Goal: Task Accomplishment & Management: Complete application form

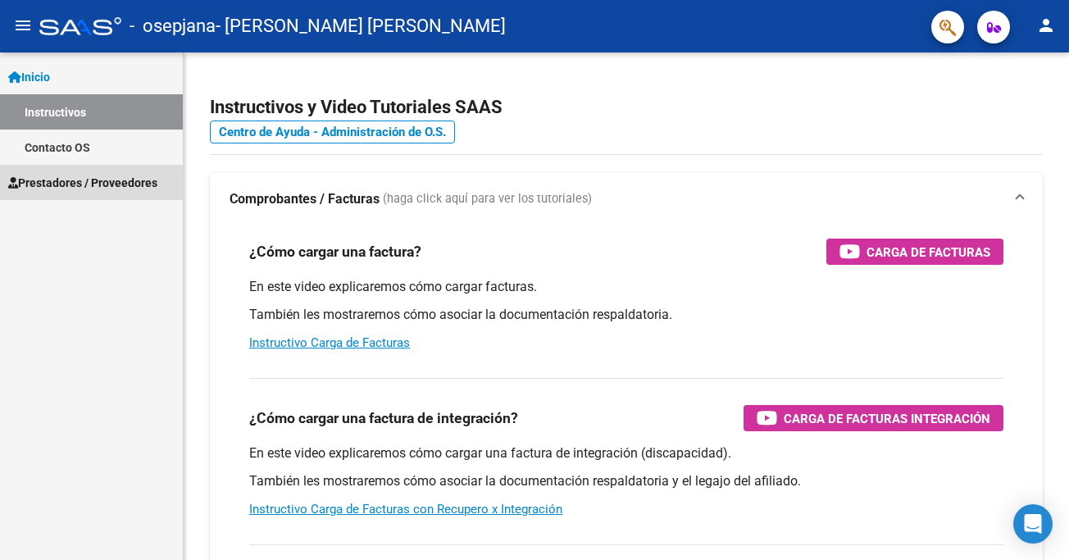
click at [66, 179] on span "Prestadores / Proveedores" at bounding box center [82, 183] width 149 height 18
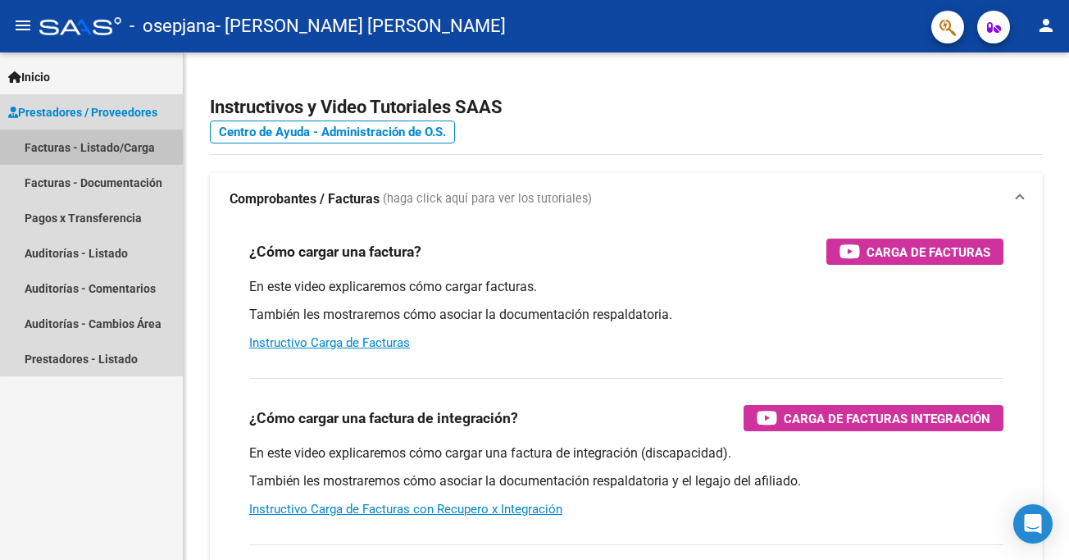
click at [92, 145] on link "Facturas - Listado/Carga" at bounding box center [91, 146] width 183 height 35
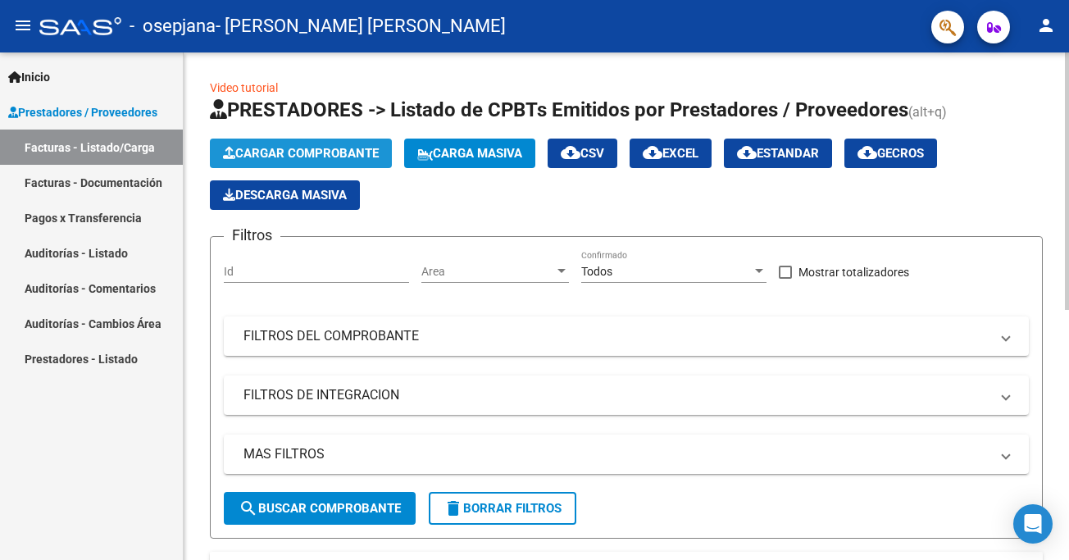
click at [280, 151] on span "Cargar Comprobante" at bounding box center [301, 153] width 156 height 15
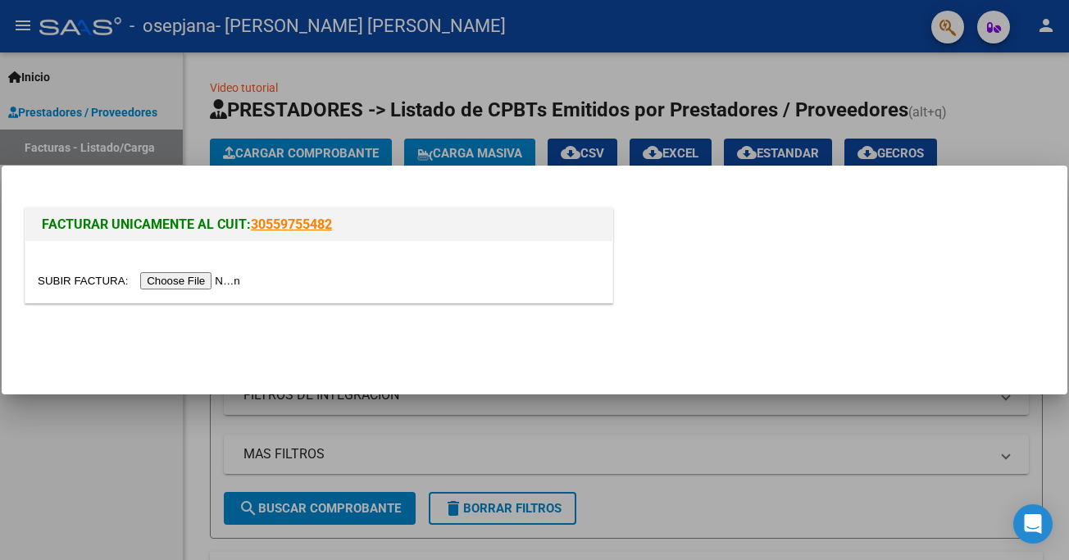
click at [62, 275] on input "file" at bounding box center [141, 280] width 207 height 17
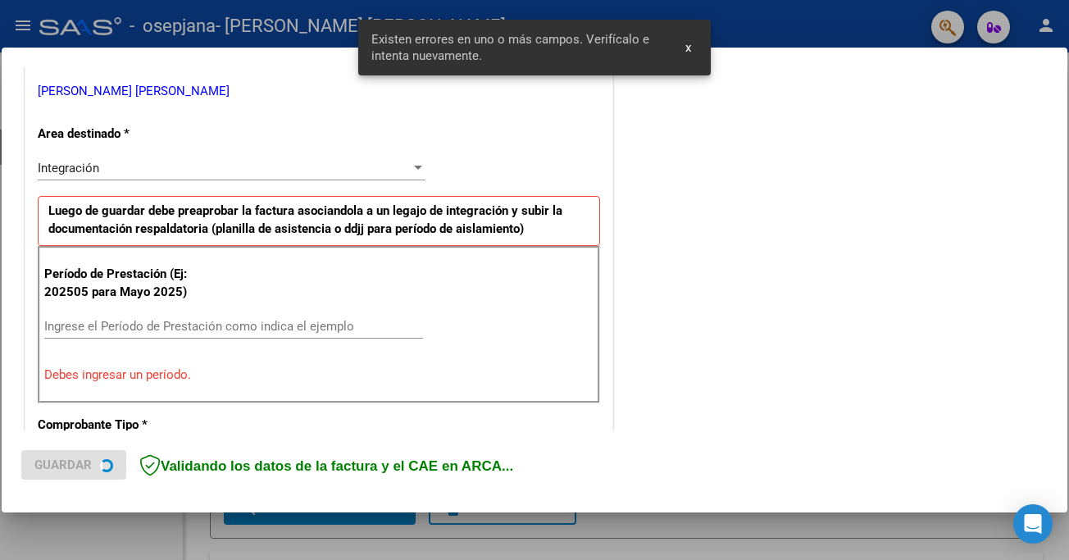
scroll to position [342, 0]
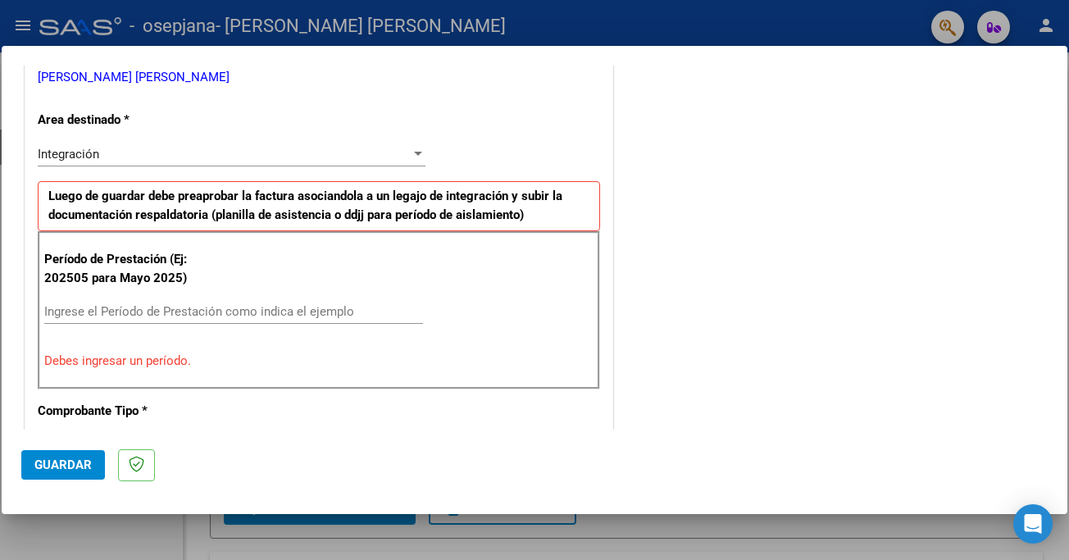
click at [57, 308] on input "Ingrese el Período de Prestación como indica el ejemplo" at bounding box center [233, 311] width 379 height 15
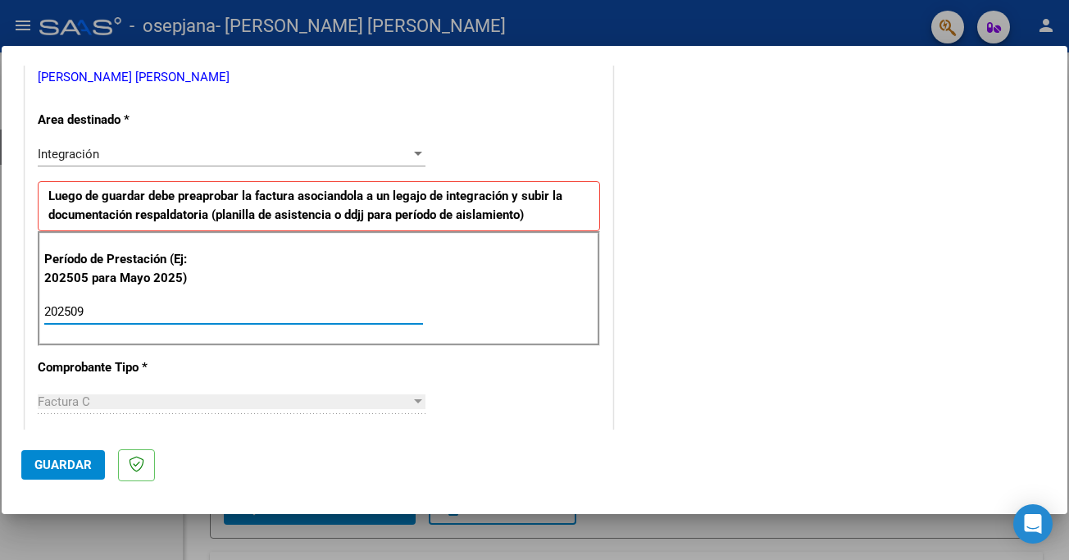
type input "202509"
click at [81, 455] on button "Guardar" at bounding box center [63, 465] width 84 height 30
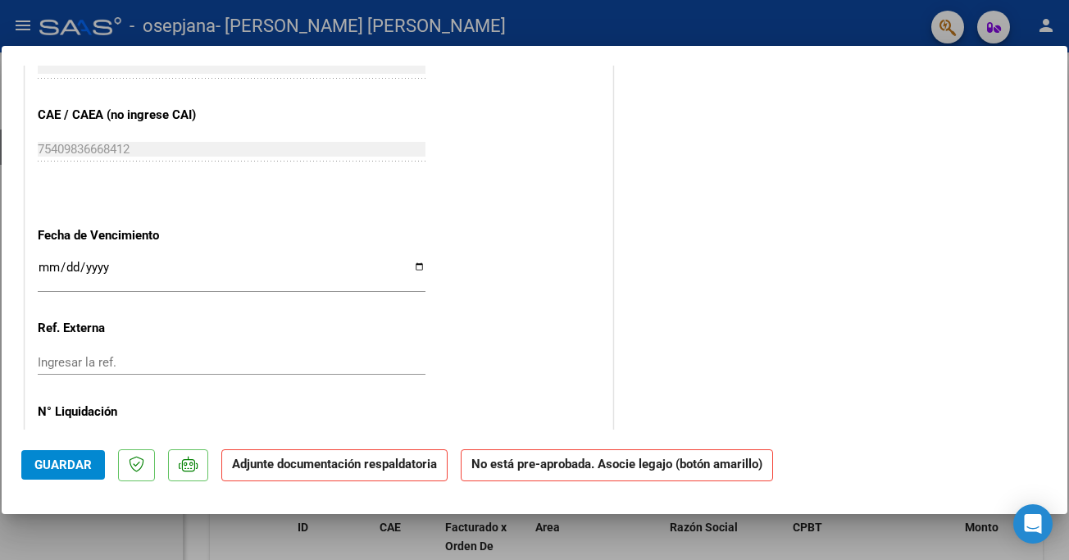
scroll to position [980, 0]
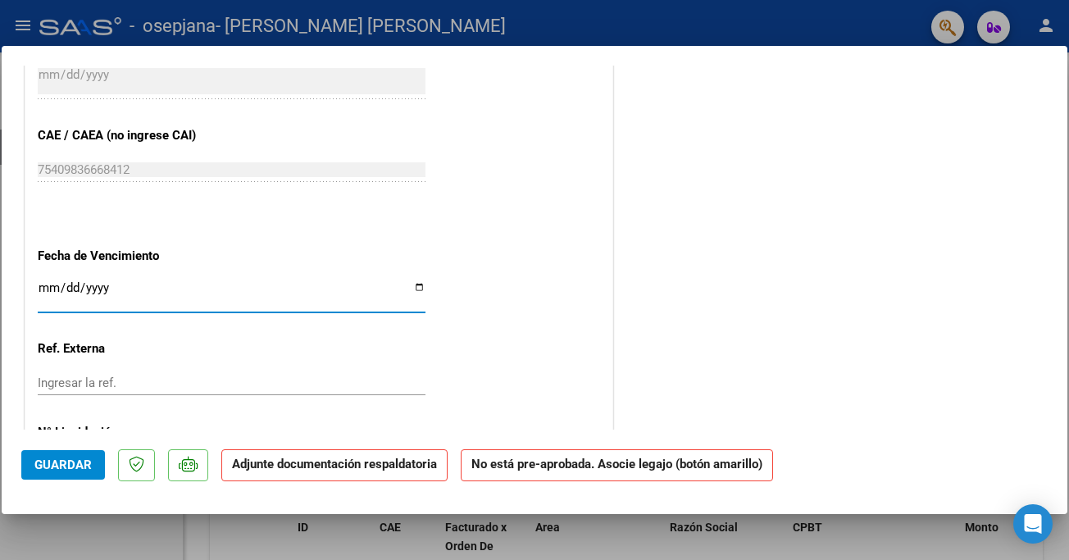
click at [410, 281] on input "Ingresar la fecha" at bounding box center [232, 294] width 388 height 26
type input "[DATE]"
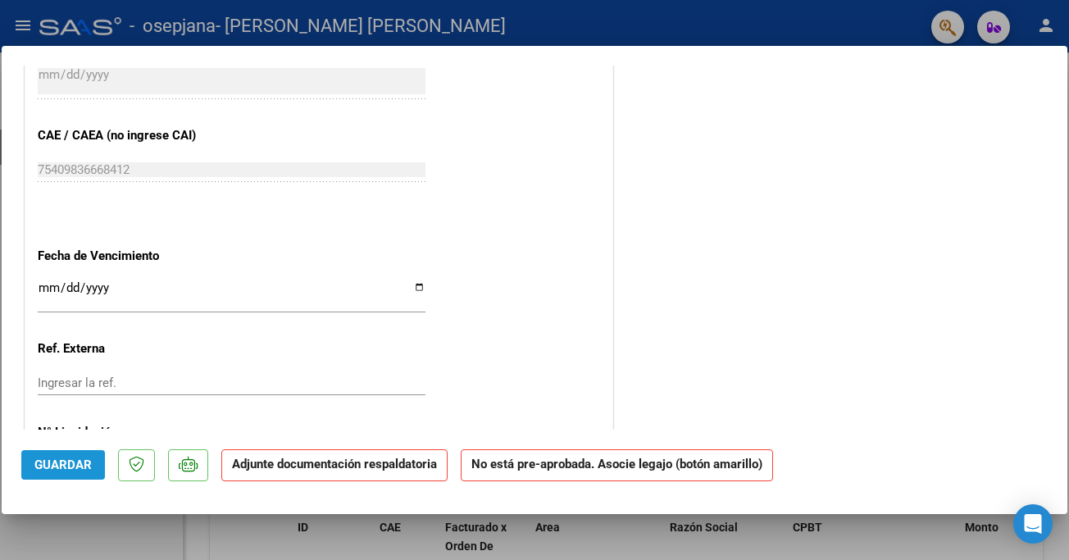
click at [79, 465] on span "Guardar" at bounding box center [62, 464] width 57 height 15
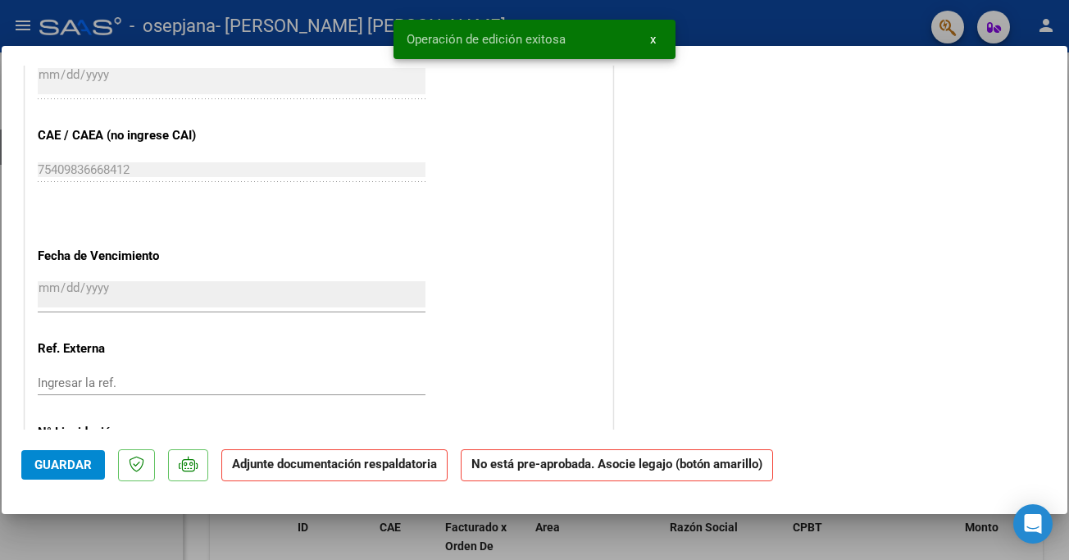
click at [276, 469] on strong "Adjunte documentación respaldatoria" at bounding box center [334, 464] width 205 height 15
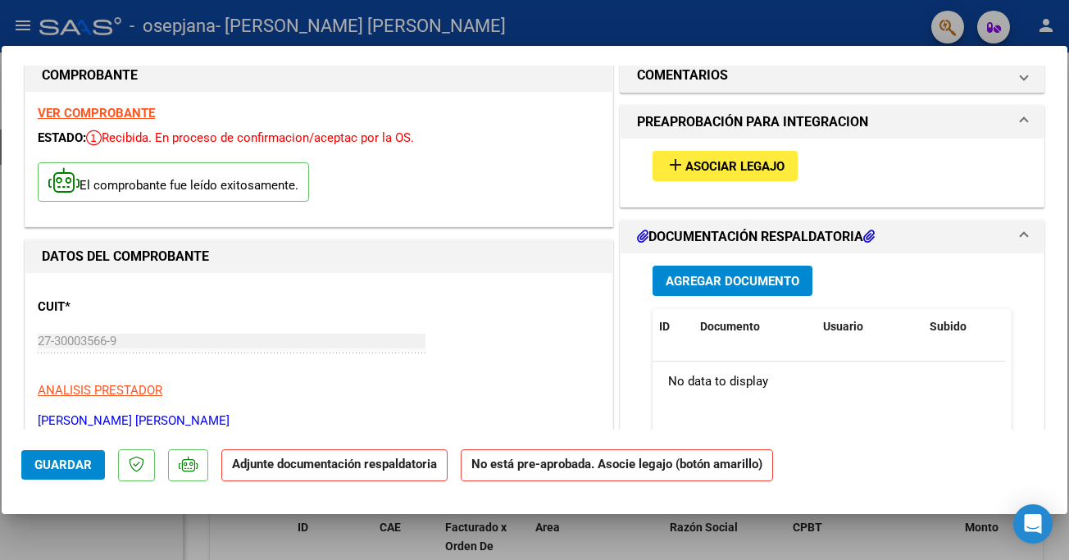
scroll to position [0, 0]
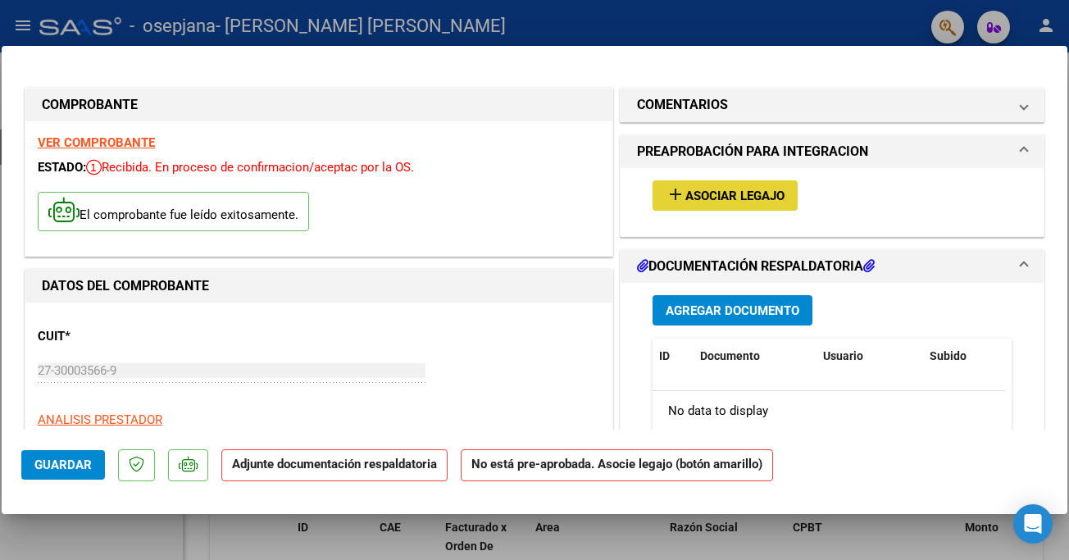
click at [698, 189] on span "Asociar Legajo" at bounding box center [734, 196] width 99 height 15
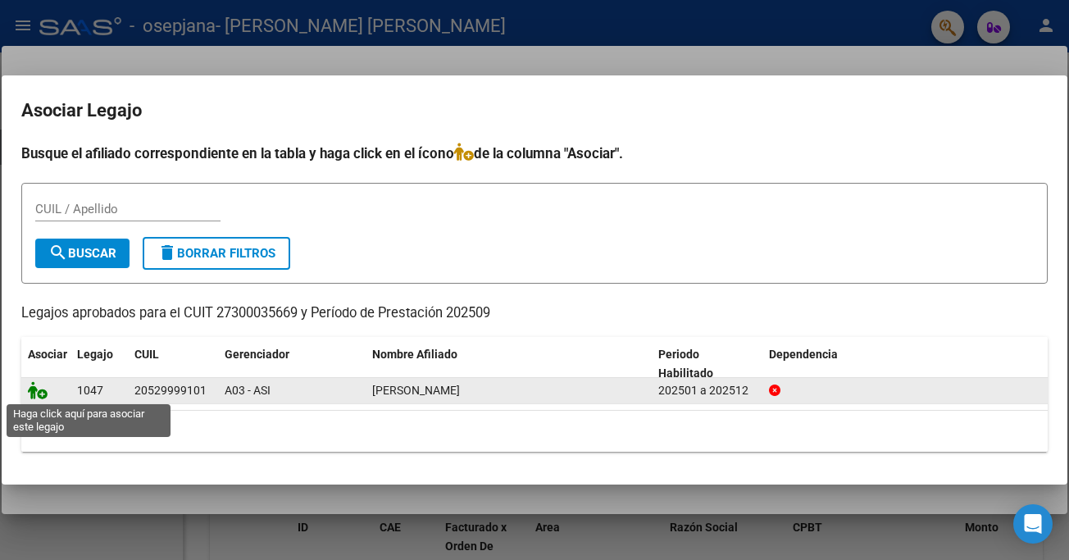
click at [41, 396] on icon at bounding box center [38, 390] width 20 height 18
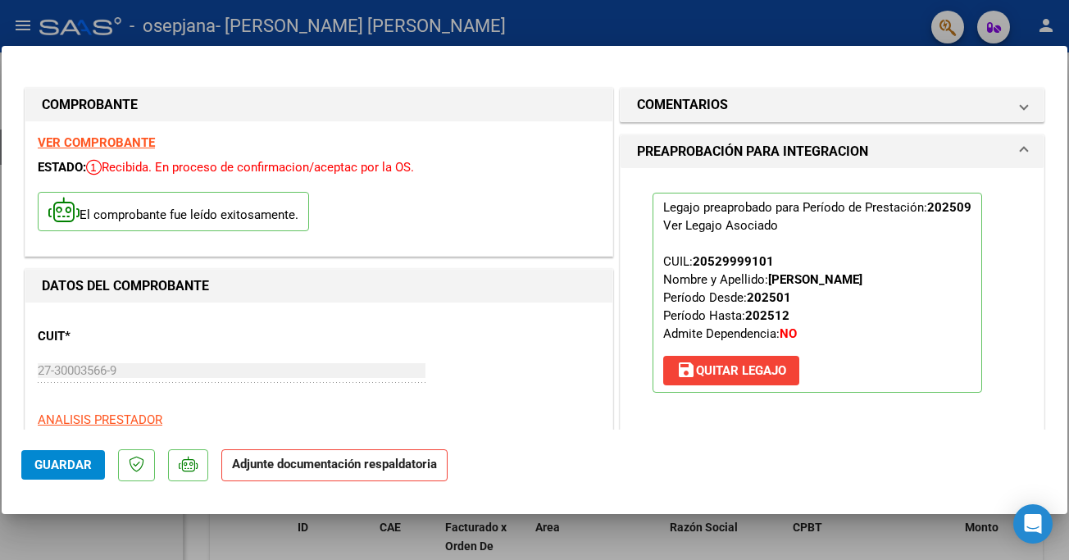
click at [334, 467] on strong "Adjunte documentación respaldatoria" at bounding box center [334, 464] width 205 height 15
click at [251, 470] on strong "Adjunte documentación respaldatoria" at bounding box center [334, 464] width 205 height 15
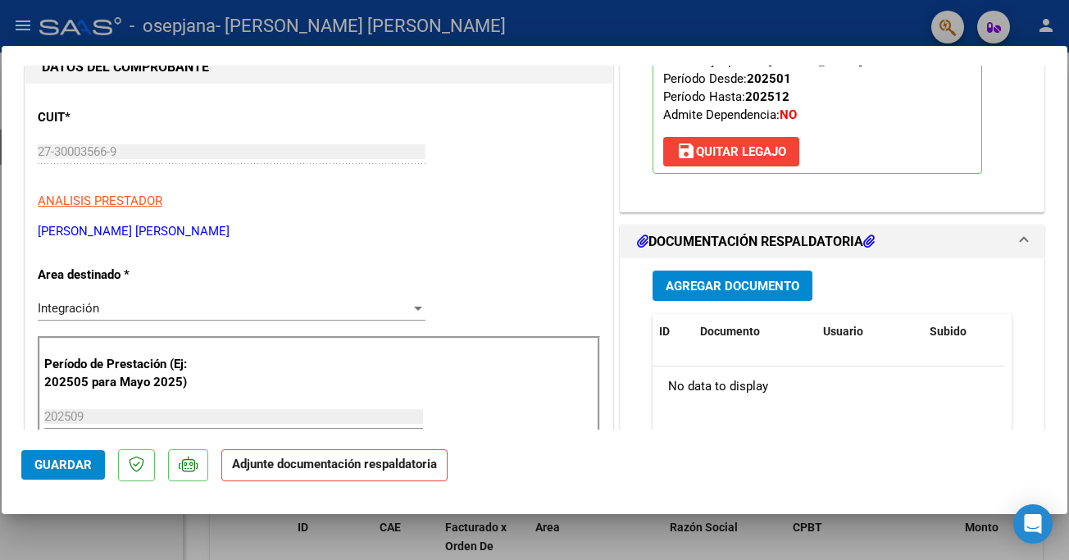
scroll to position [229, 0]
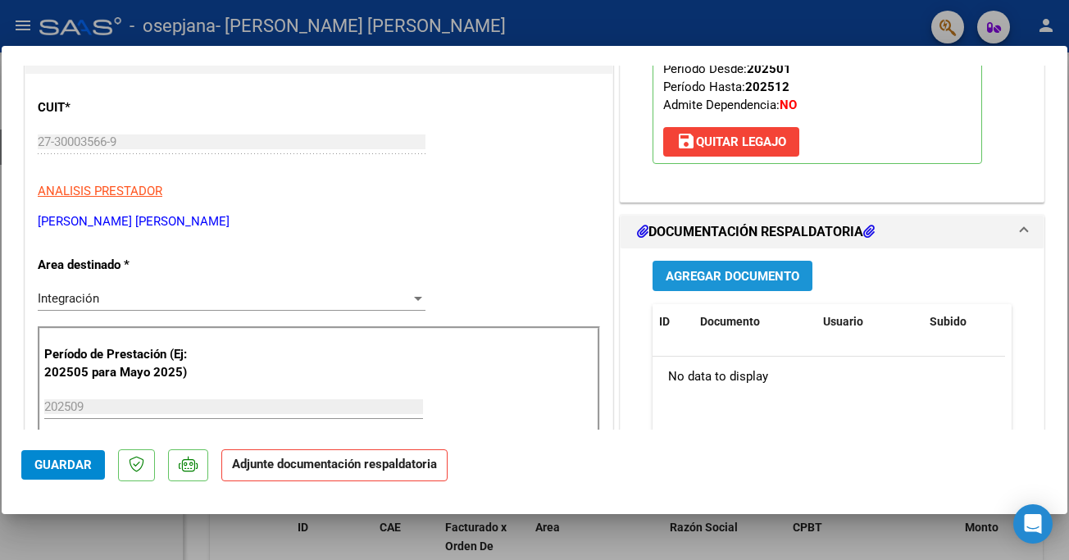
click at [728, 273] on span "Agregar Documento" at bounding box center [732, 276] width 134 height 15
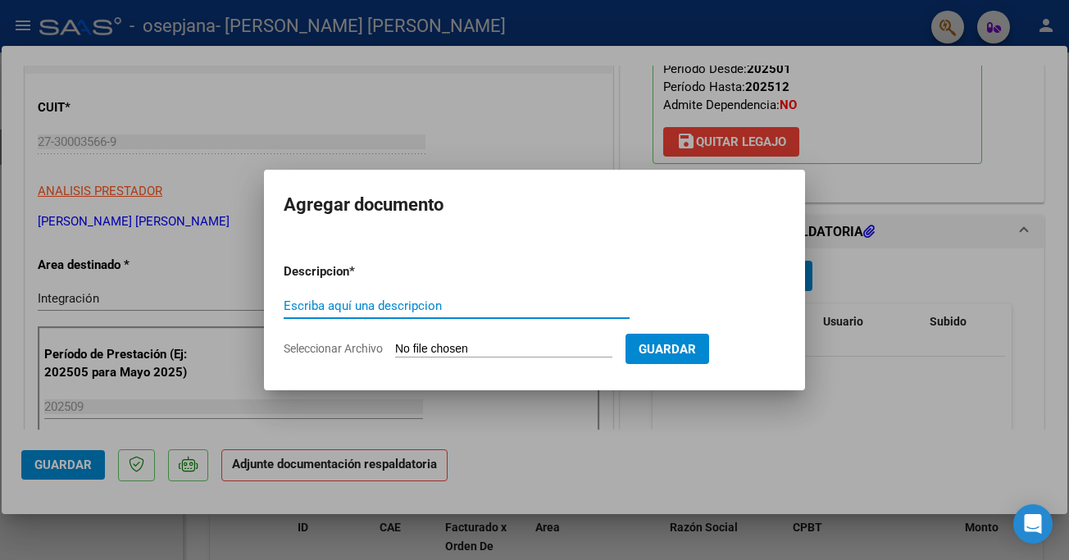
click at [293, 298] on input "Escriba aquí una descripcion" at bounding box center [457, 305] width 346 height 15
type input "[PERSON_NAME] planilla asist. [DATE] TO"
click at [437, 350] on input "Seleccionar Archivo" at bounding box center [503, 350] width 217 height 16
type input "C:\fakepath\[PERSON_NAME] PLANILLA [DATE].pdf"
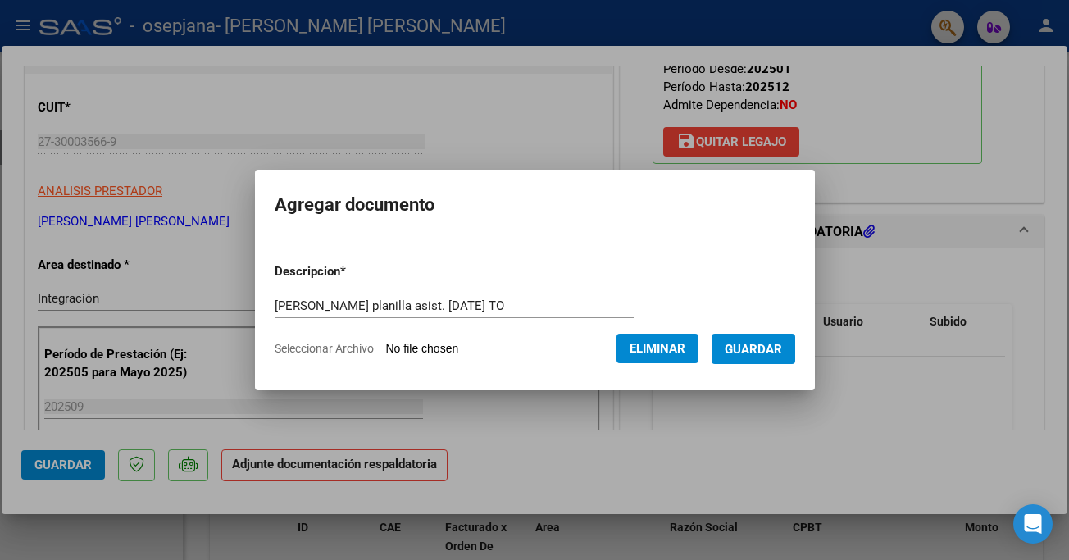
click at [765, 344] on span "Guardar" at bounding box center [753, 349] width 57 height 15
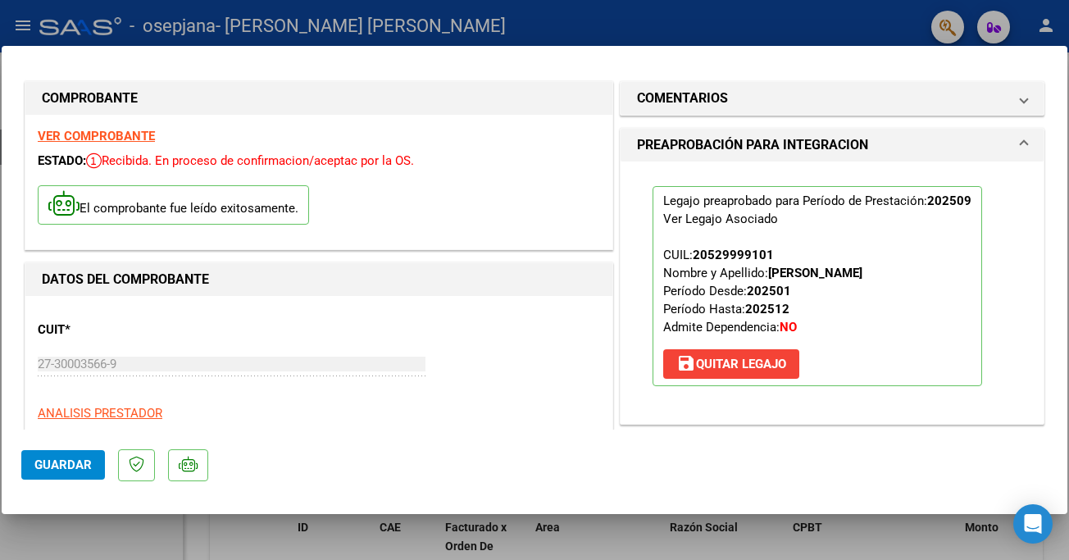
scroll to position [0, 0]
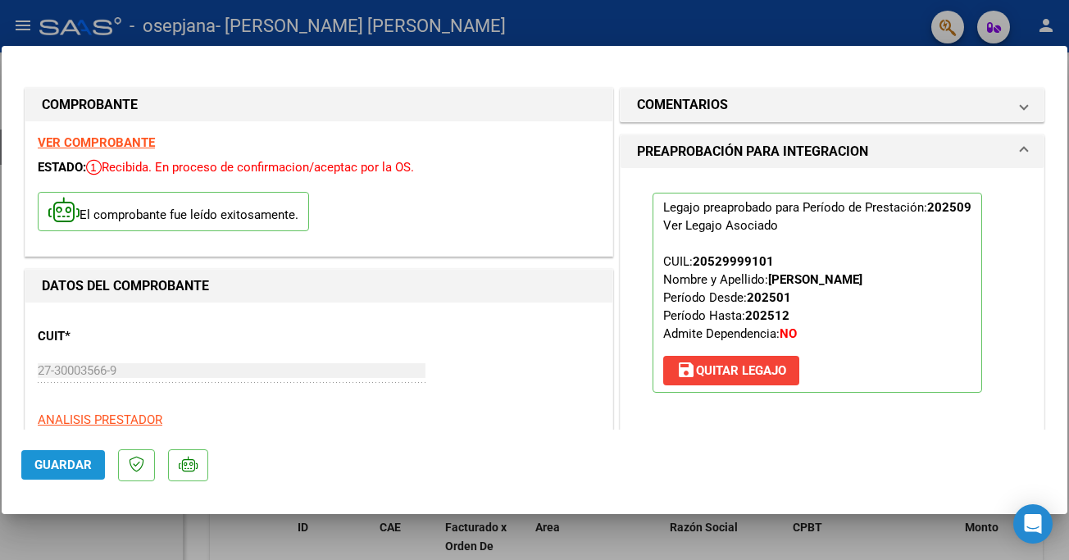
click at [71, 459] on span "Guardar" at bounding box center [62, 464] width 57 height 15
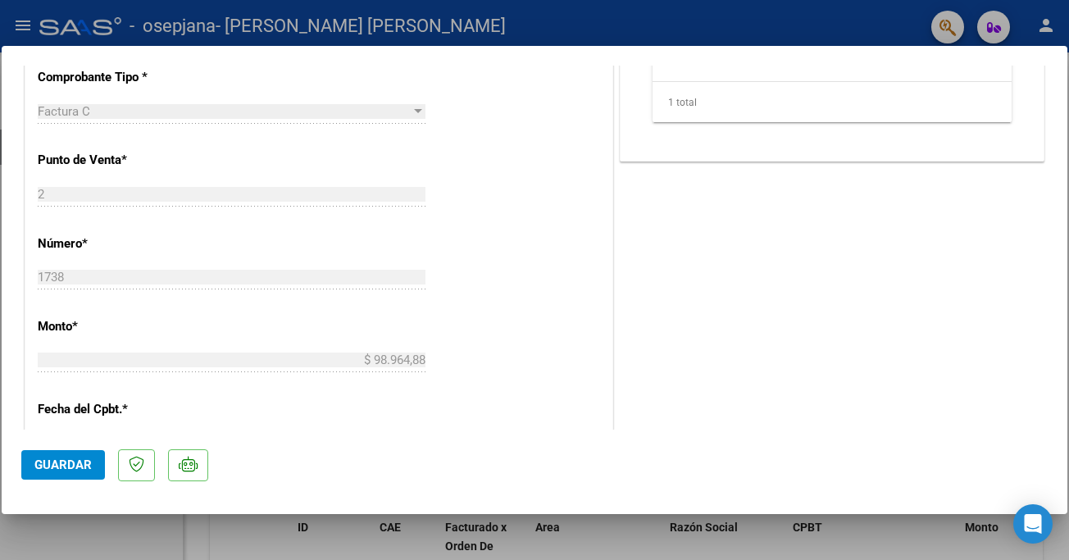
scroll to position [684, 0]
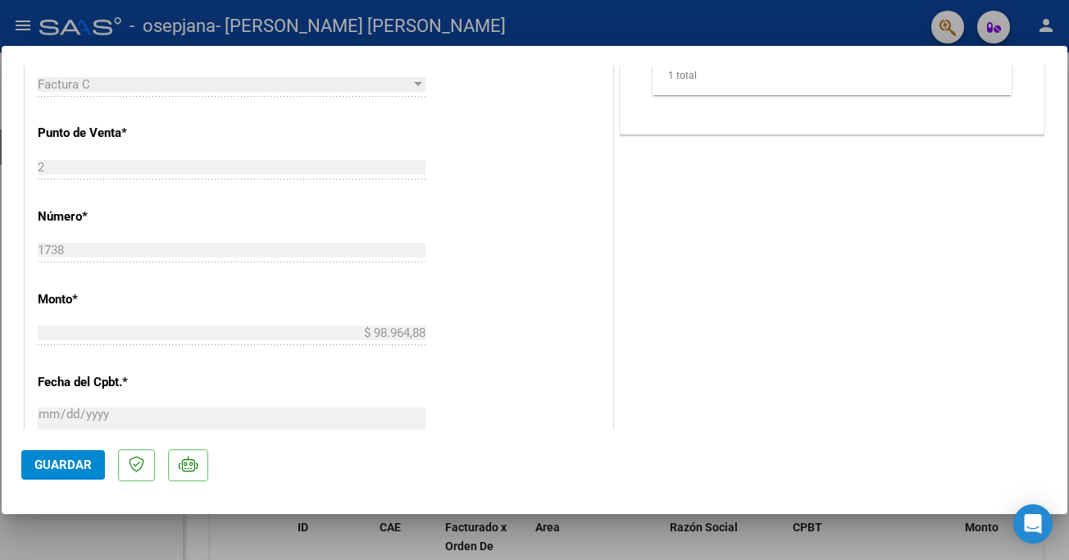
click at [25, 20] on div at bounding box center [534, 280] width 1069 height 560
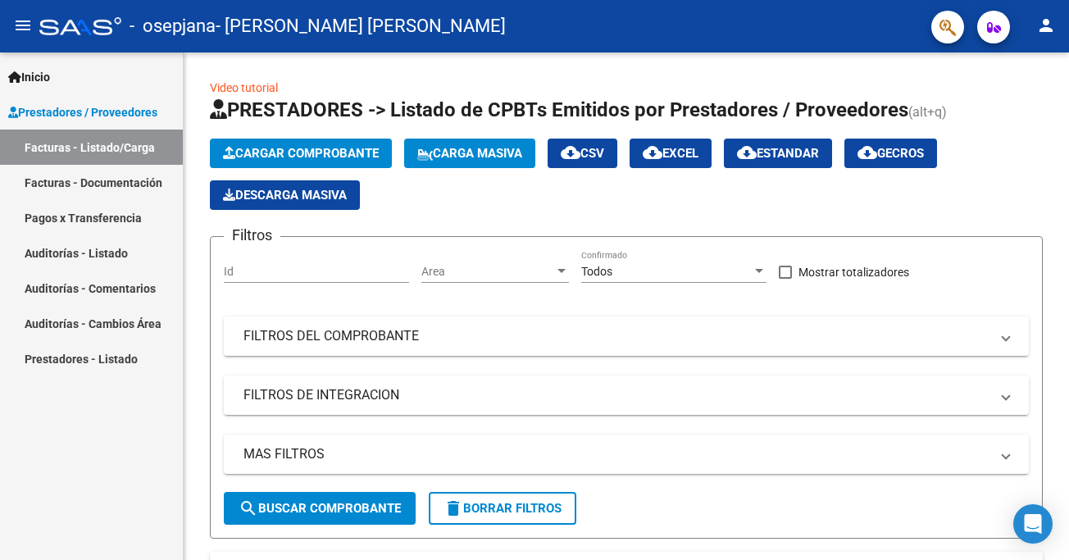
click at [96, 145] on link "Facturas - Listado/Carga" at bounding box center [91, 146] width 183 height 35
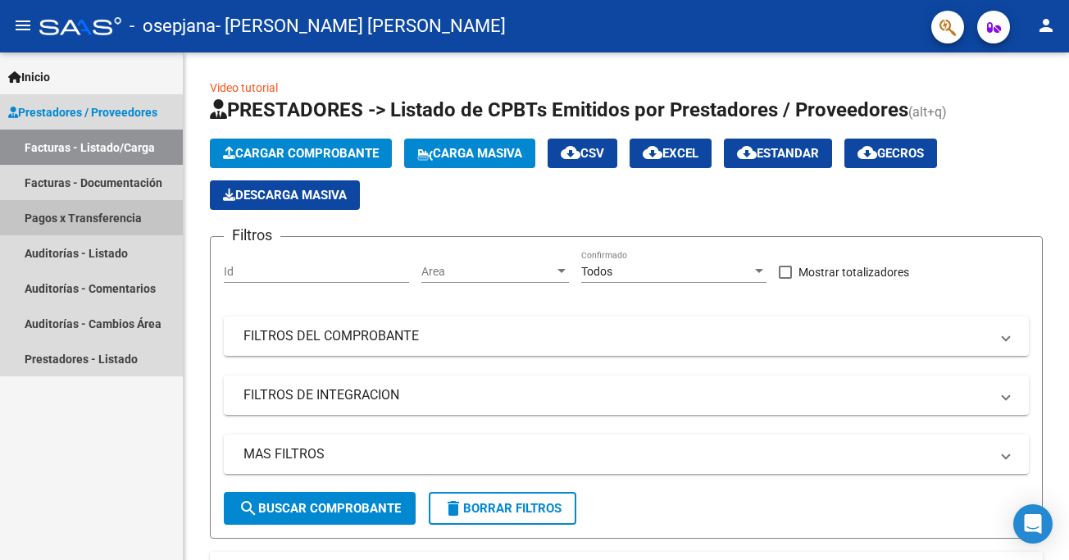
click at [93, 214] on link "Pagos x Transferencia" at bounding box center [91, 217] width 183 height 35
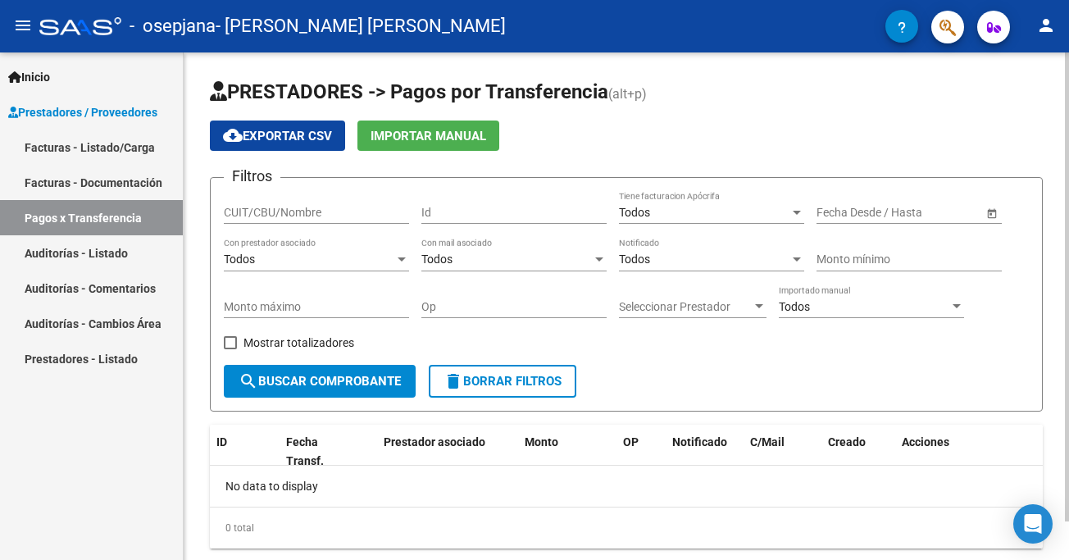
scroll to position [42, 0]
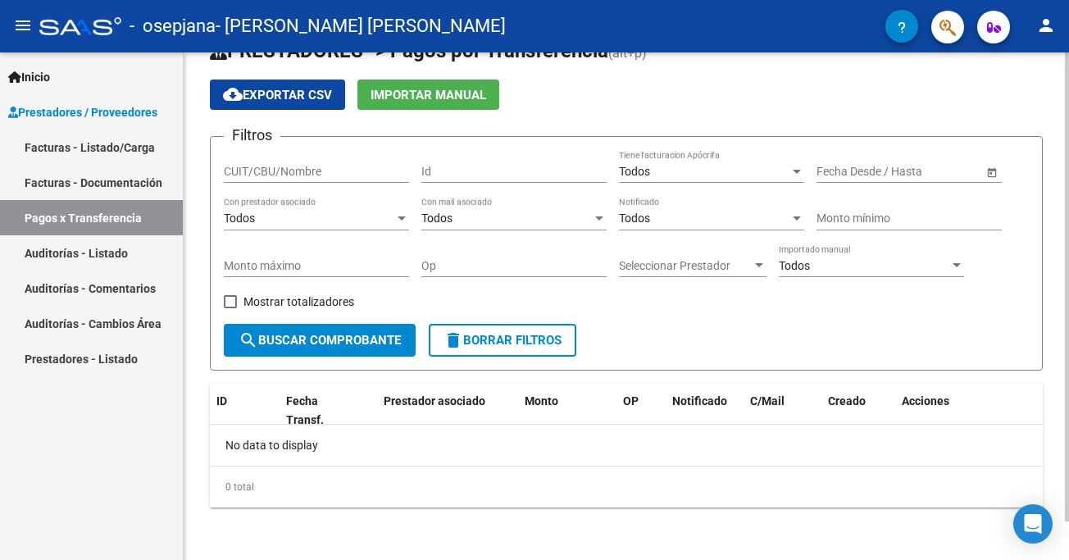
click at [1065, 325] on div at bounding box center [1067, 286] width 4 height 469
click at [340, 336] on span "search Buscar Comprobante" at bounding box center [319, 340] width 162 height 15
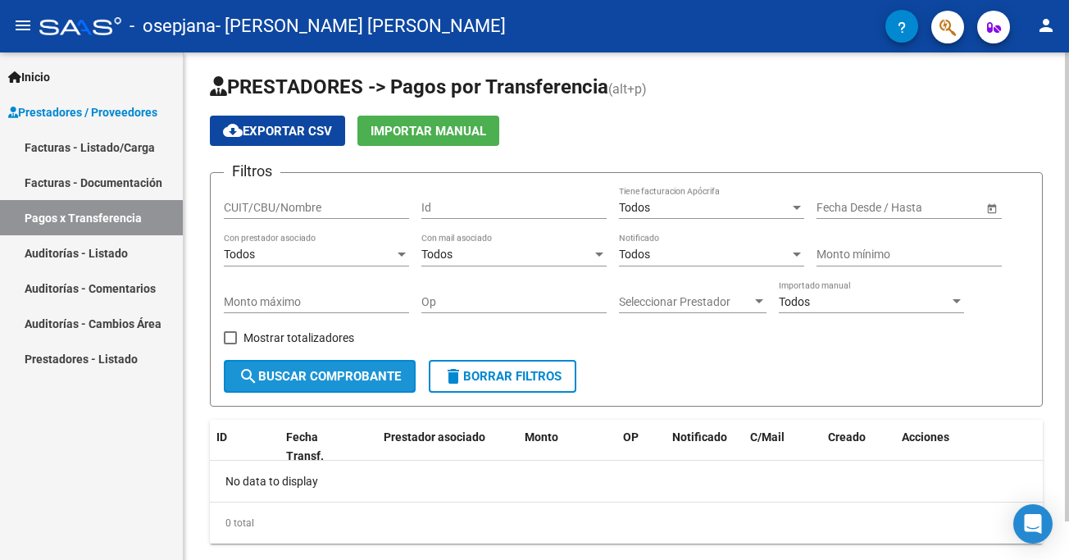
click at [340, 336] on span "Mostrar totalizadores" at bounding box center [298, 338] width 111 height 20
click at [230, 344] on input "Mostrar totalizadores" at bounding box center [229, 344] width 1 height 1
checkbox input "true"
click at [258, 379] on span "search Buscar Comprobante" at bounding box center [319, 376] width 162 height 15
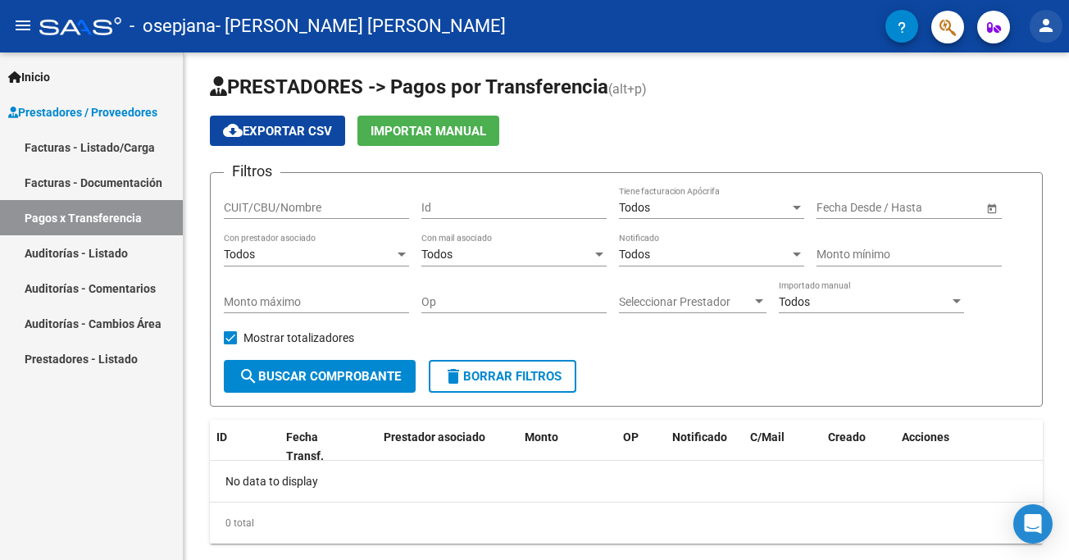
click at [1044, 20] on mat-icon "person" at bounding box center [1046, 26] width 20 height 20
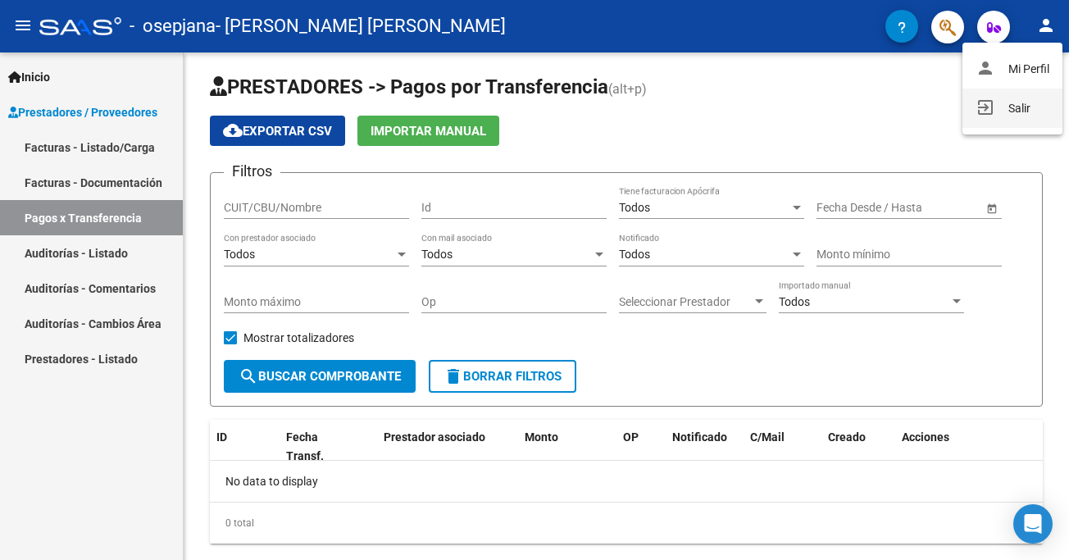
click at [1006, 103] on button "exit_to_app Salir" at bounding box center [1012, 108] width 100 height 39
